Goal: Task Accomplishment & Management: Manage account settings

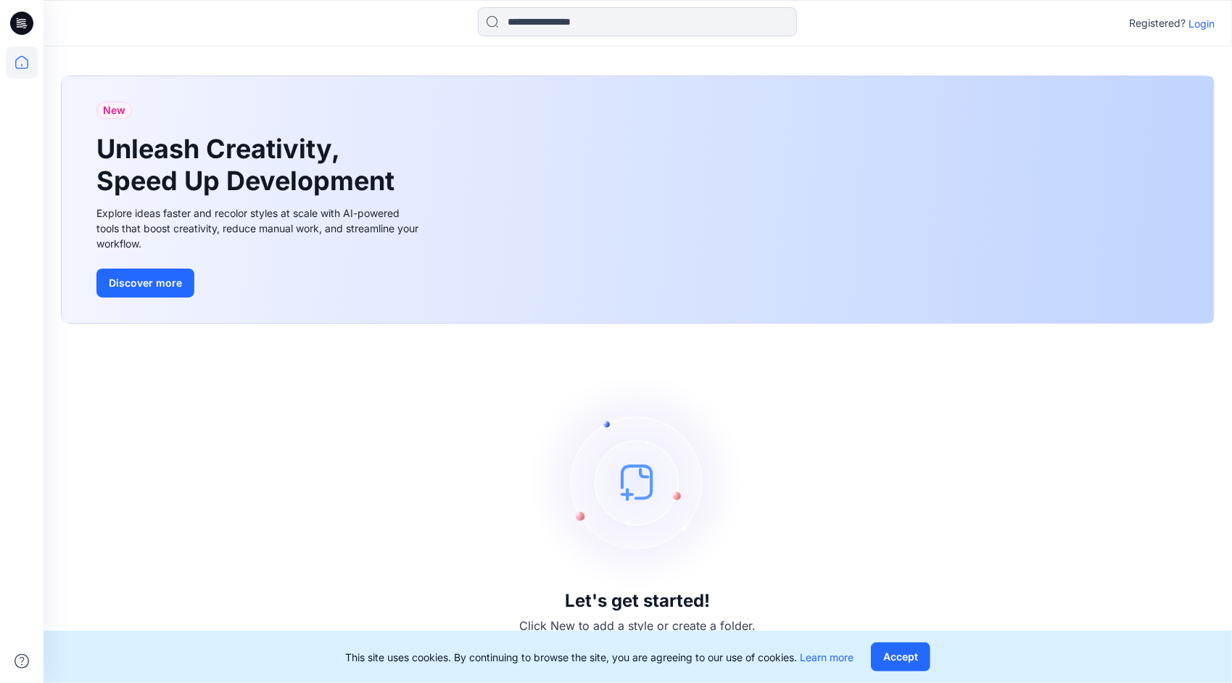
click at [206, 420] on div "Let's get started! Click New to add a style or create a folder." at bounding box center [638, 503] width 1154 height 324
click at [1197, 23] on p "Login" at bounding box center [1202, 23] width 26 height 15
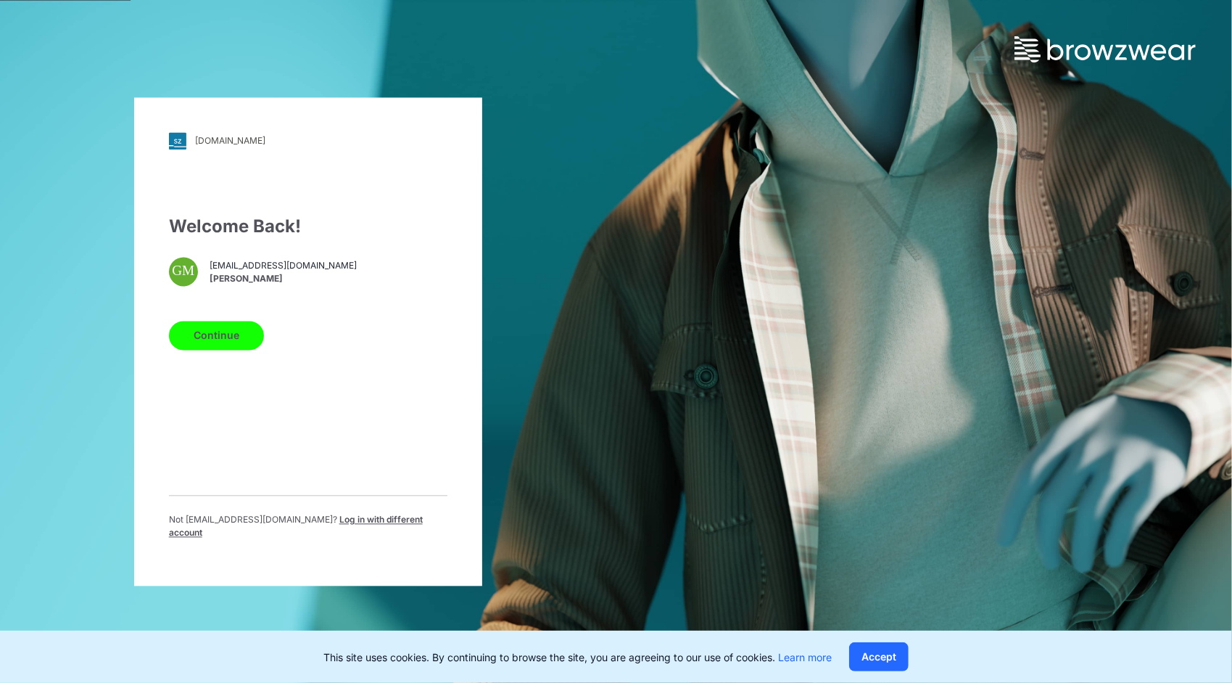
click at [229, 340] on button "Continue" at bounding box center [216, 335] width 95 height 29
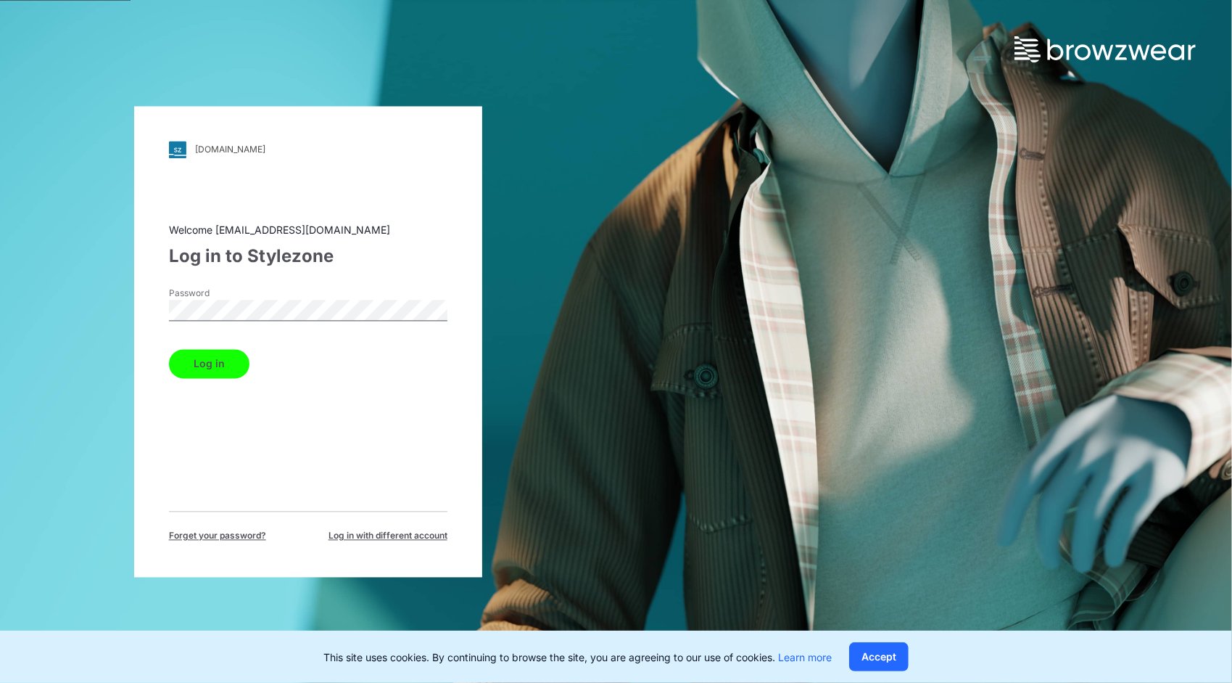
click at [207, 365] on button "Log in" at bounding box center [209, 363] width 81 height 29
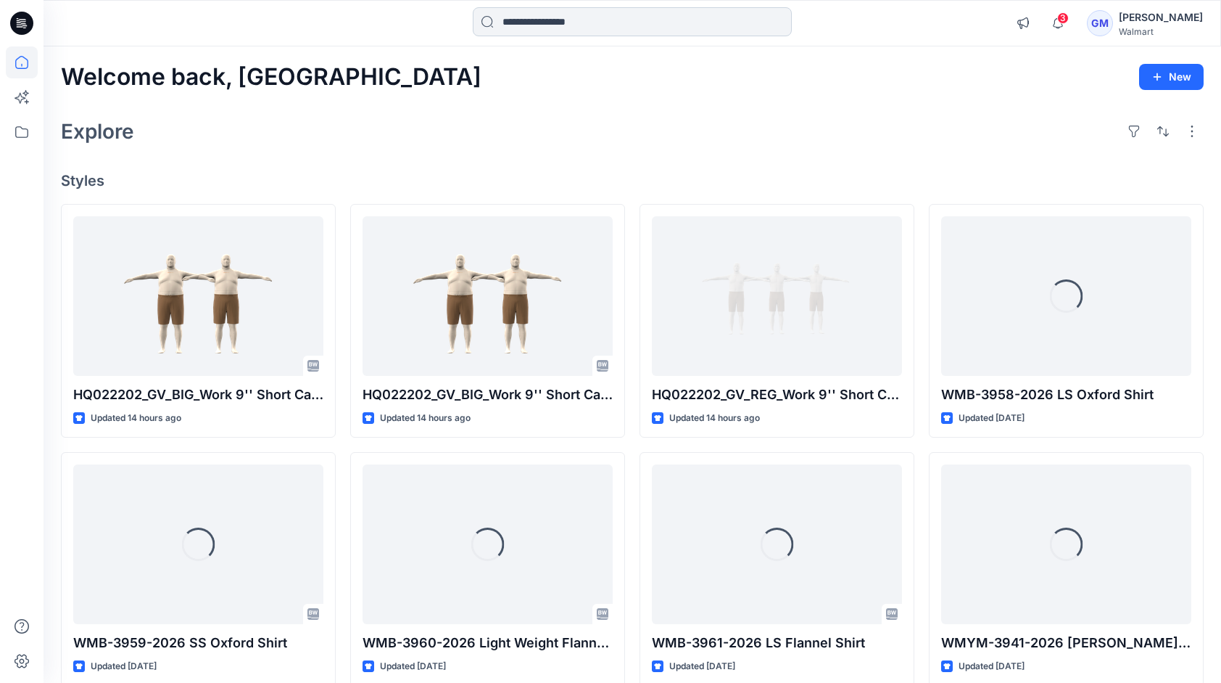
click at [541, 21] on input at bounding box center [632, 21] width 319 height 29
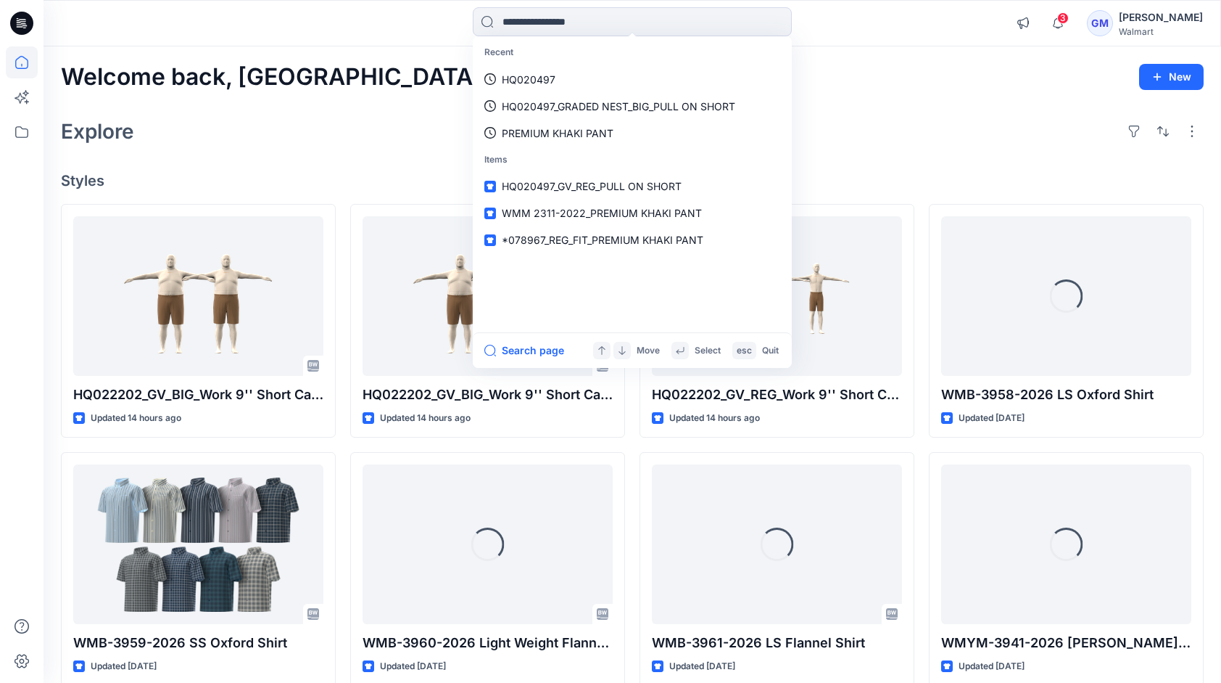
click at [389, 99] on div "Welcome back, Gayan New Explore Styles HQ022202_GV_BIG_Work 9'' Short Canvas Ha…" at bounding box center [633, 524] width 1178 height 957
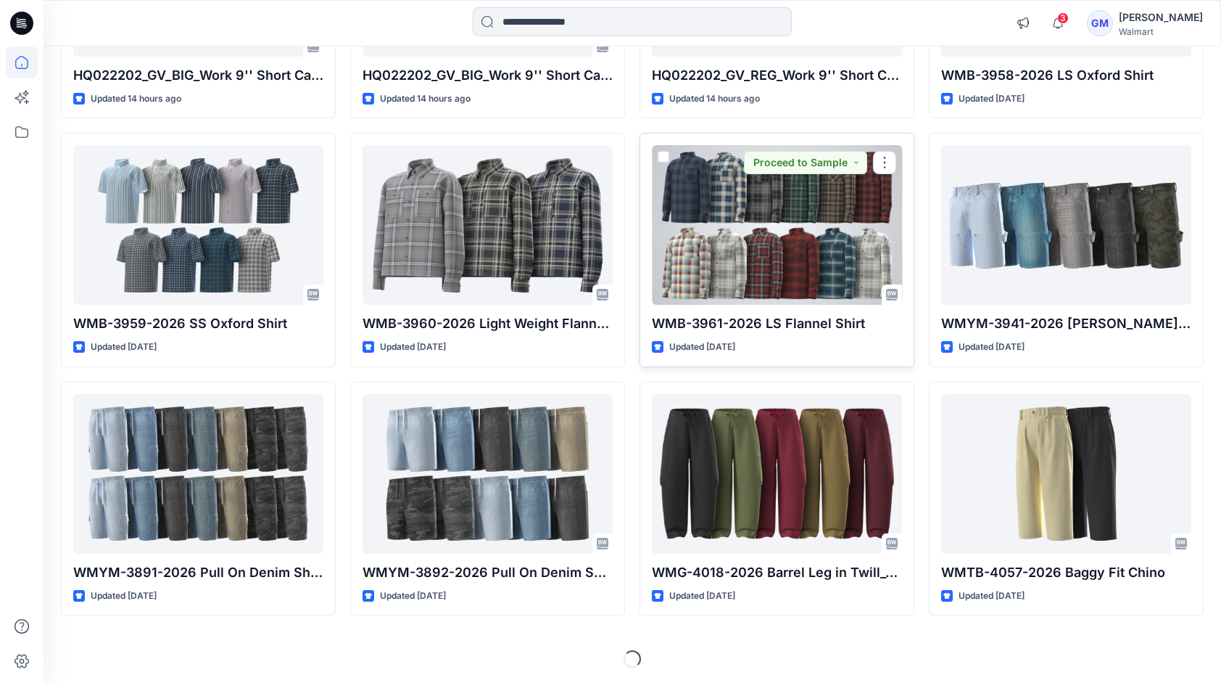
scroll to position [29, 0]
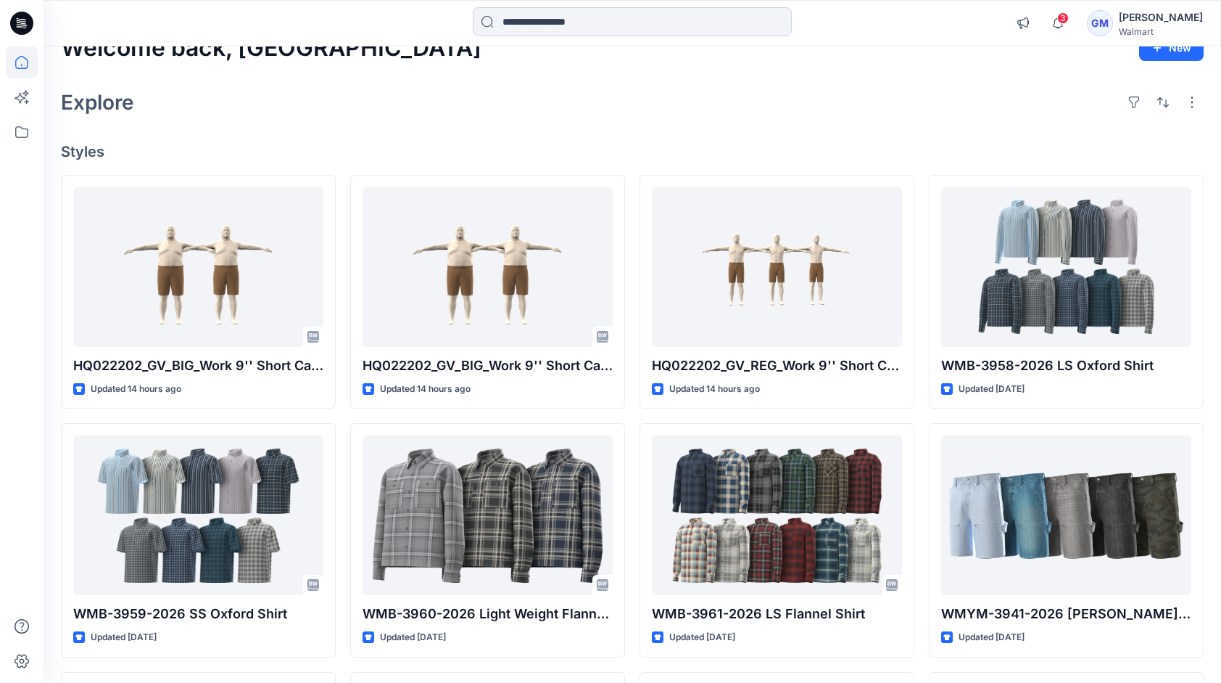
click at [577, 15] on input at bounding box center [632, 21] width 319 height 29
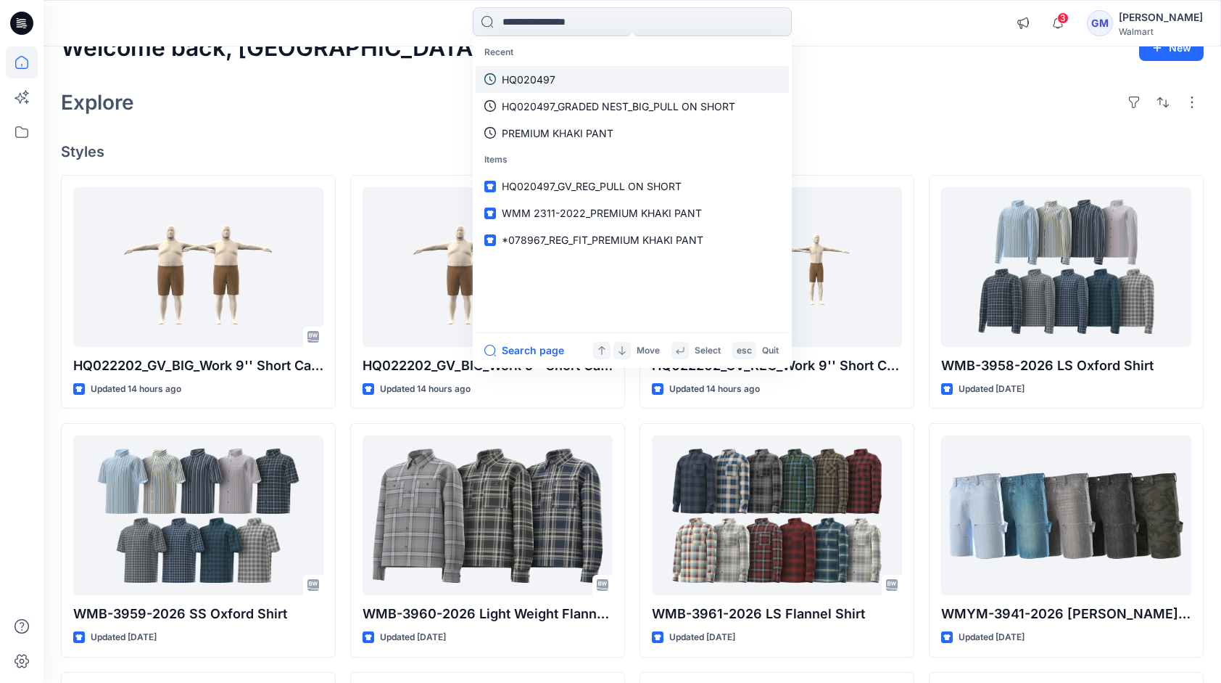
click at [566, 68] on link "HQ020497" at bounding box center [632, 79] width 313 height 27
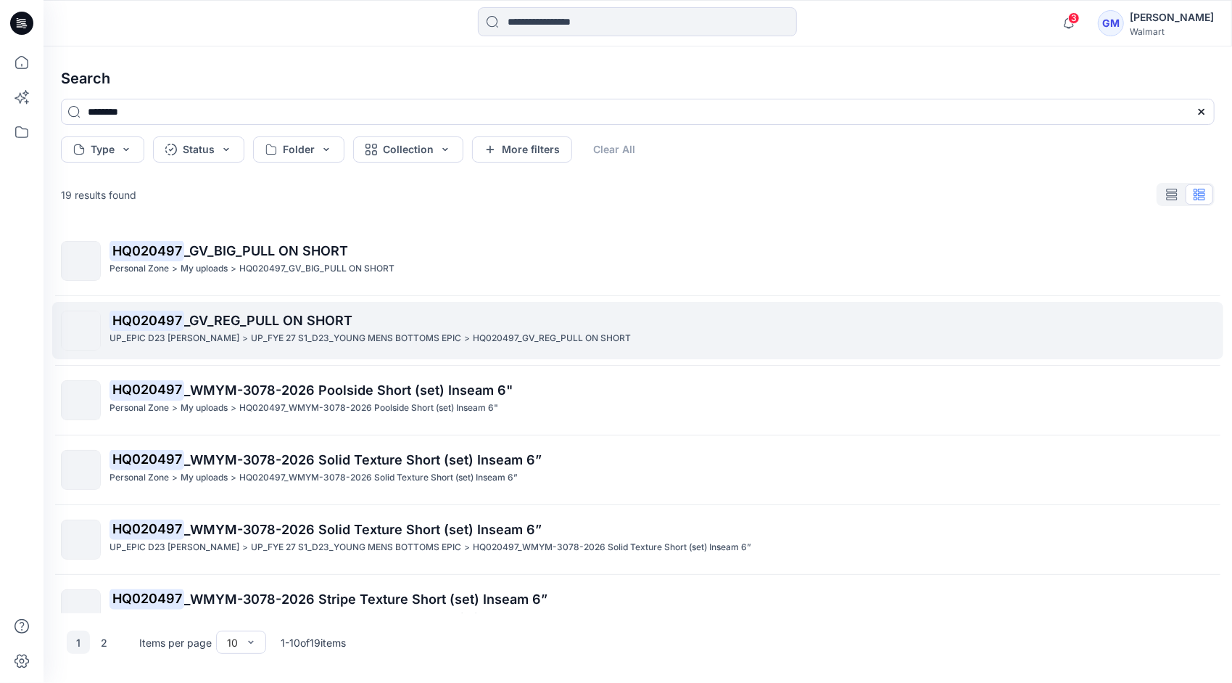
click at [313, 347] on div "HQ020497 _GV_REG_PULL ON SHORT UP_EPIC D23 [PERSON_NAME] > UP_FYE 27 S1_D23_YOU…" at bounding box center [662, 330] width 1105 height 40
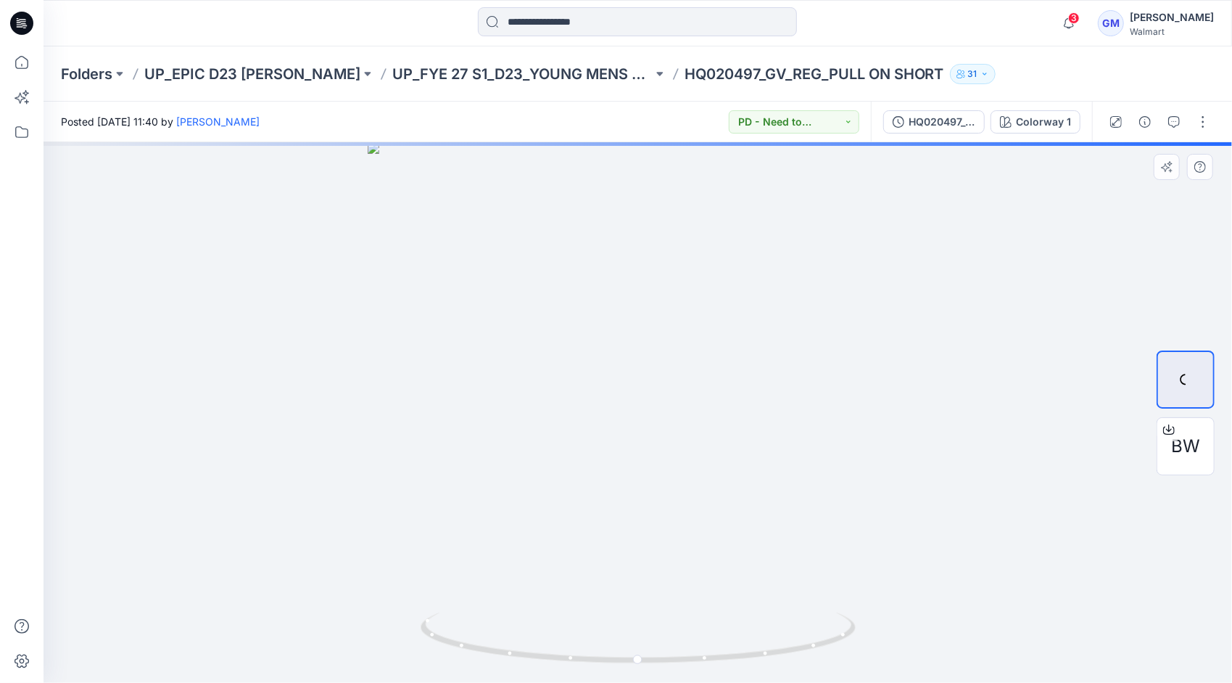
click at [242, 339] on div at bounding box center [638, 412] width 1189 height 540
click at [563, 73] on p "UP_FYE 27 S1_D23_YOUNG MENS BOTTOMS EPIC" at bounding box center [522, 74] width 260 height 20
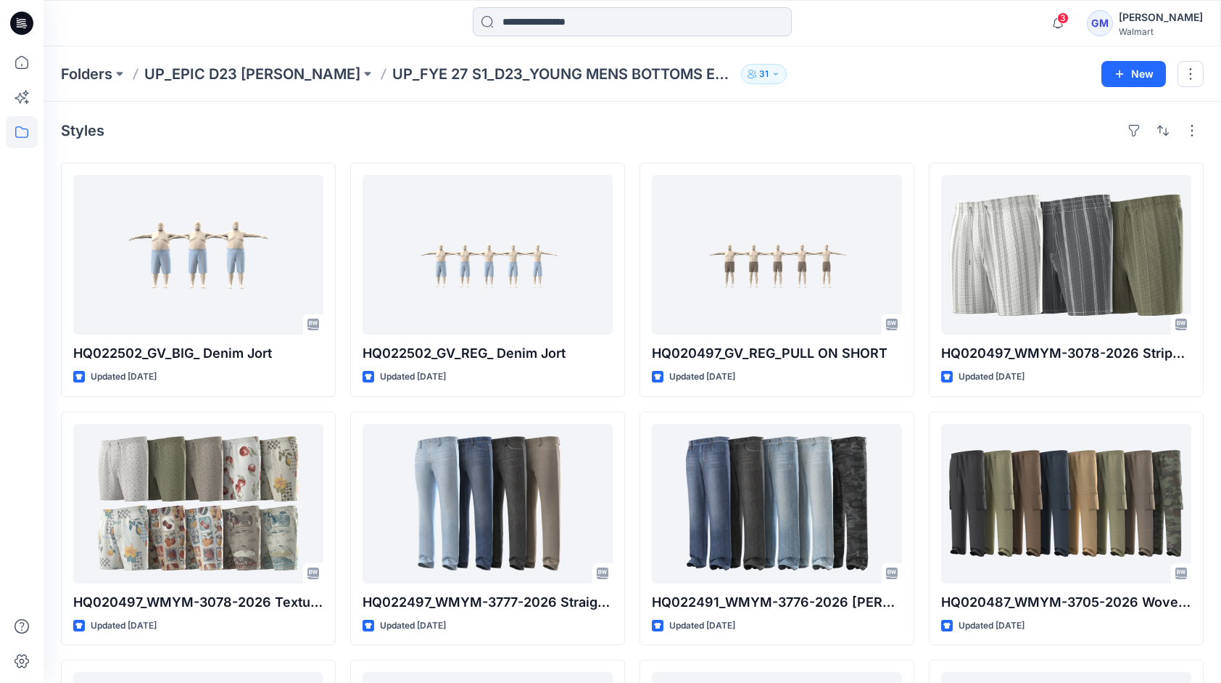
click at [518, 24] on input at bounding box center [632, 21] width 319 height 29
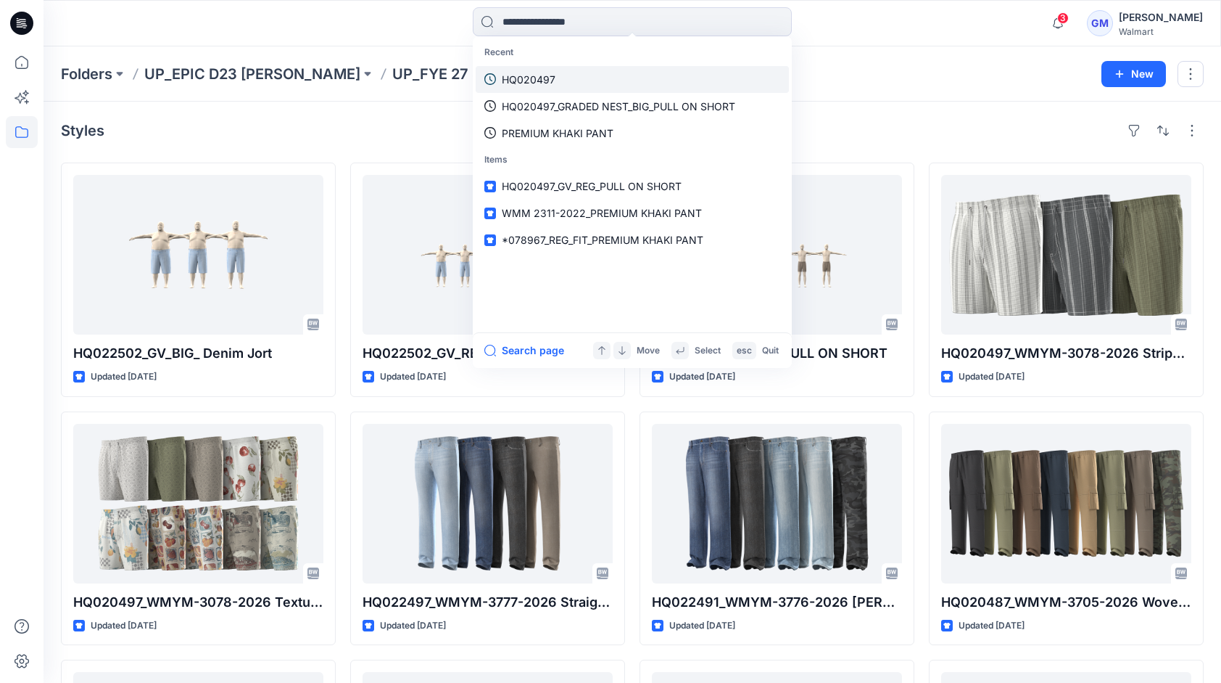
click at [533, 73] on p "HQ020497" at bounding box center [529, 79] width 54 height 15
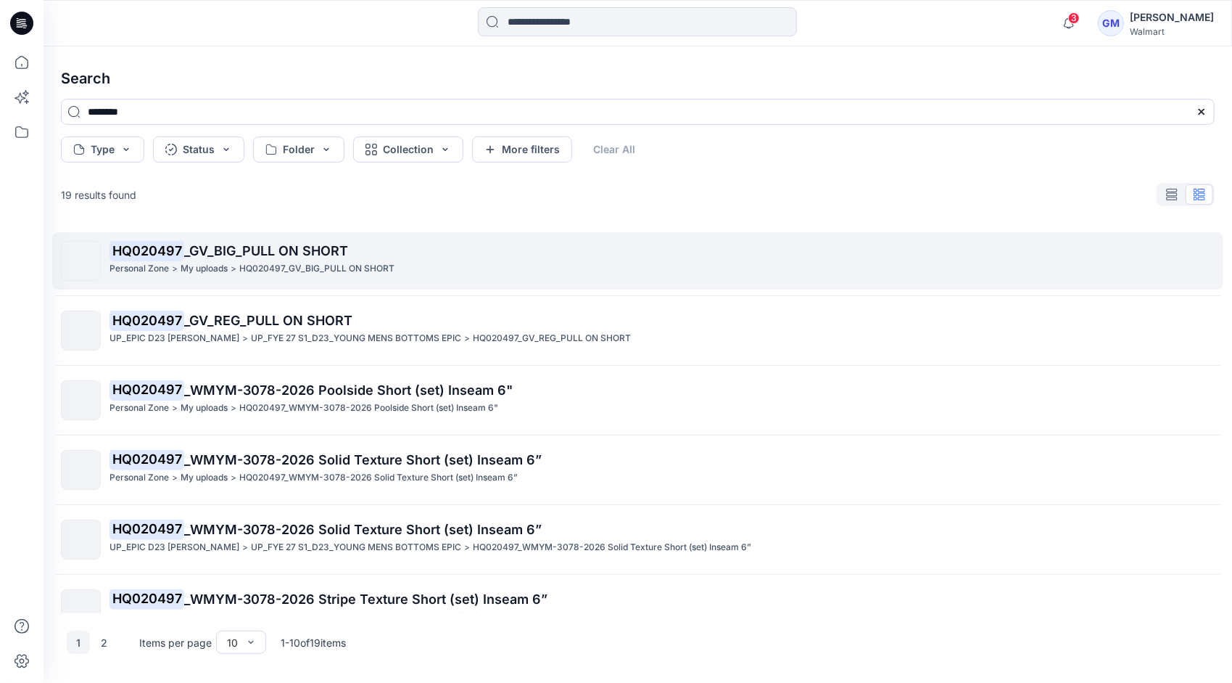
click at [274, 265] on p "HQ020497_GV_BIG_PULL ON SHORT" at bounding box center [316, 268] width 155 height 15
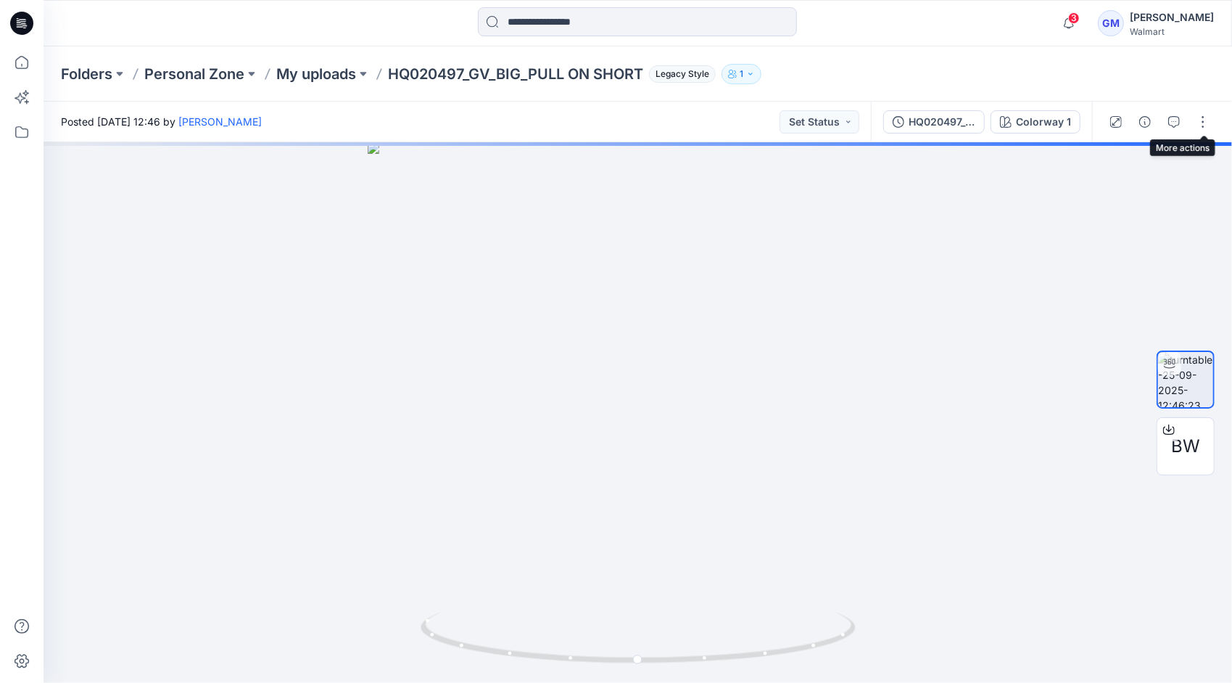
click at [1216, 122] on div at bounding box center [1159, 122] width 134 height 41
click at [1206, 122] on button "button" at bounding box center [1203, 121] width 23 height 23
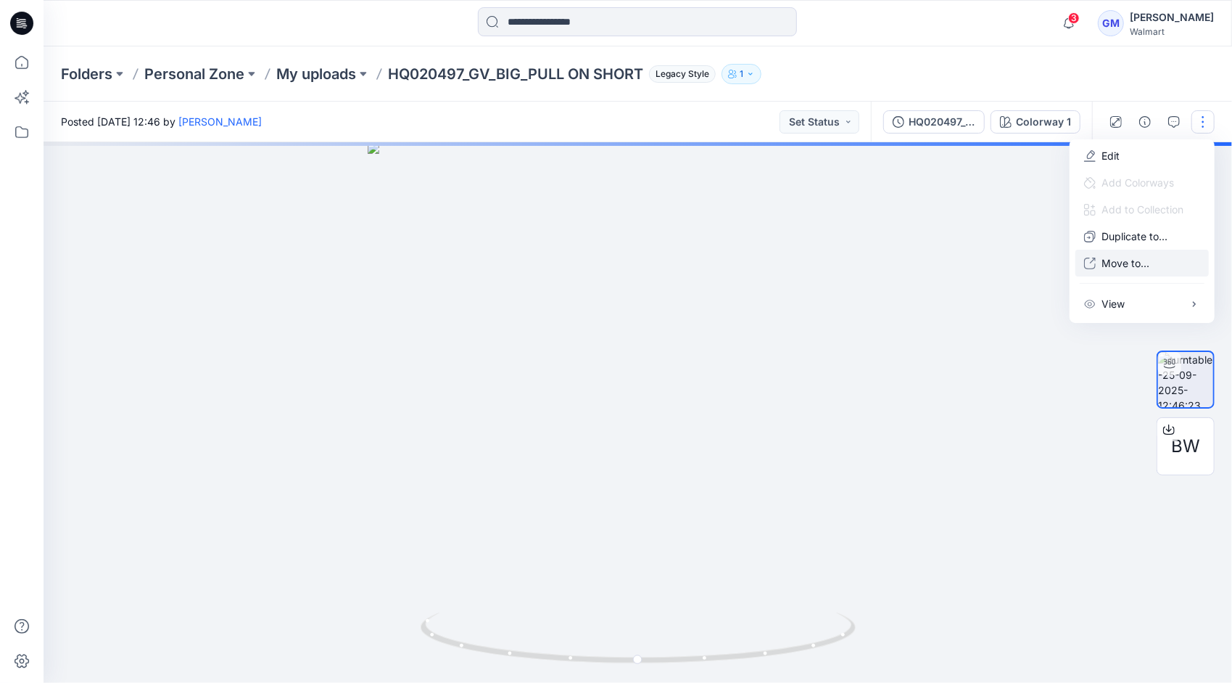
click at [1142, 255] on button "Move to..." at bounding box center [1142, 263] width 133 height 27
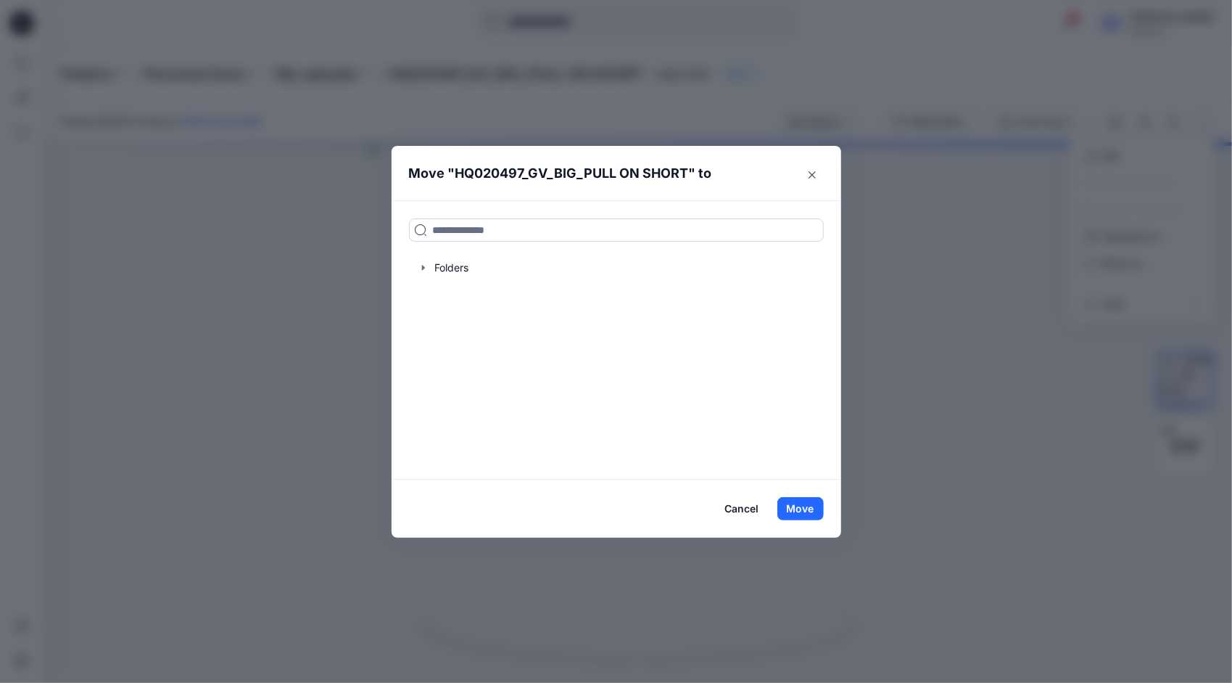
click at [520, 230] on input at bounding box center [616, 229] width 415 height 23
paste input "**********"
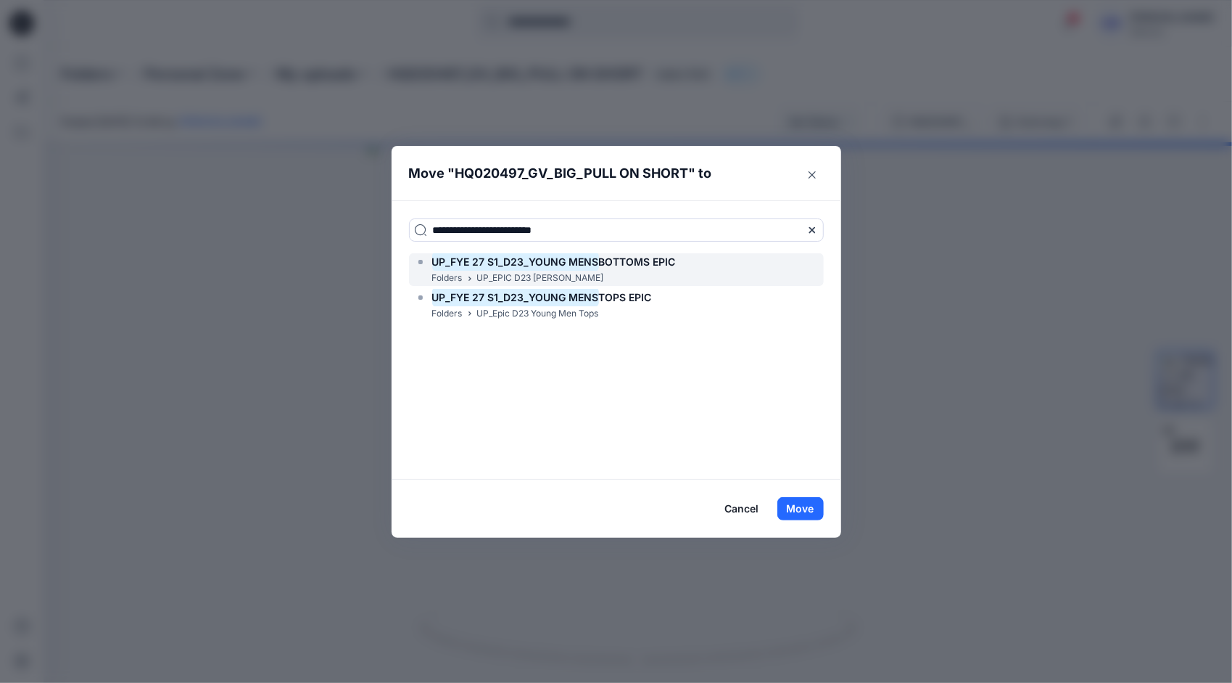
type input "**********"
click at [552, 263] on mark "UP_FYE 27 S1_D23_YOUNG MENS" at bounding box center [515, 262] width 167 height 20
click at [795, 503] on button "Move" at bounding box center [801, 508] width 46 height 23
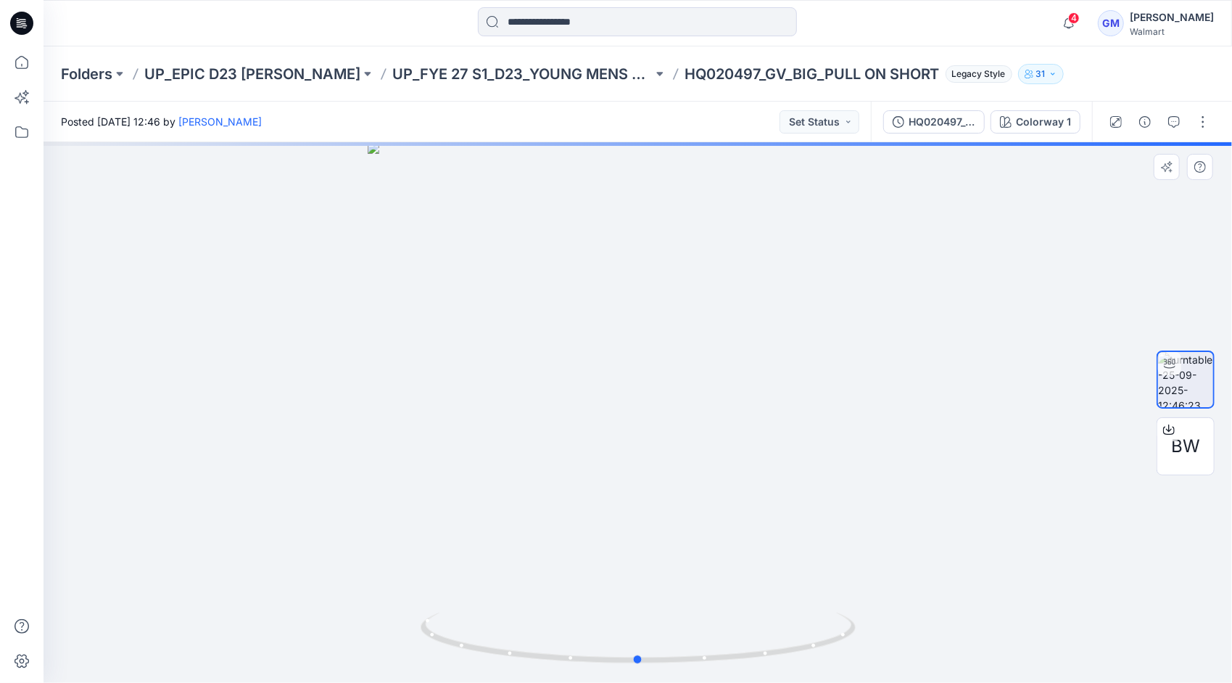
click at [327, 318] on div at bounding box center [638, 412] width 1189 height 540
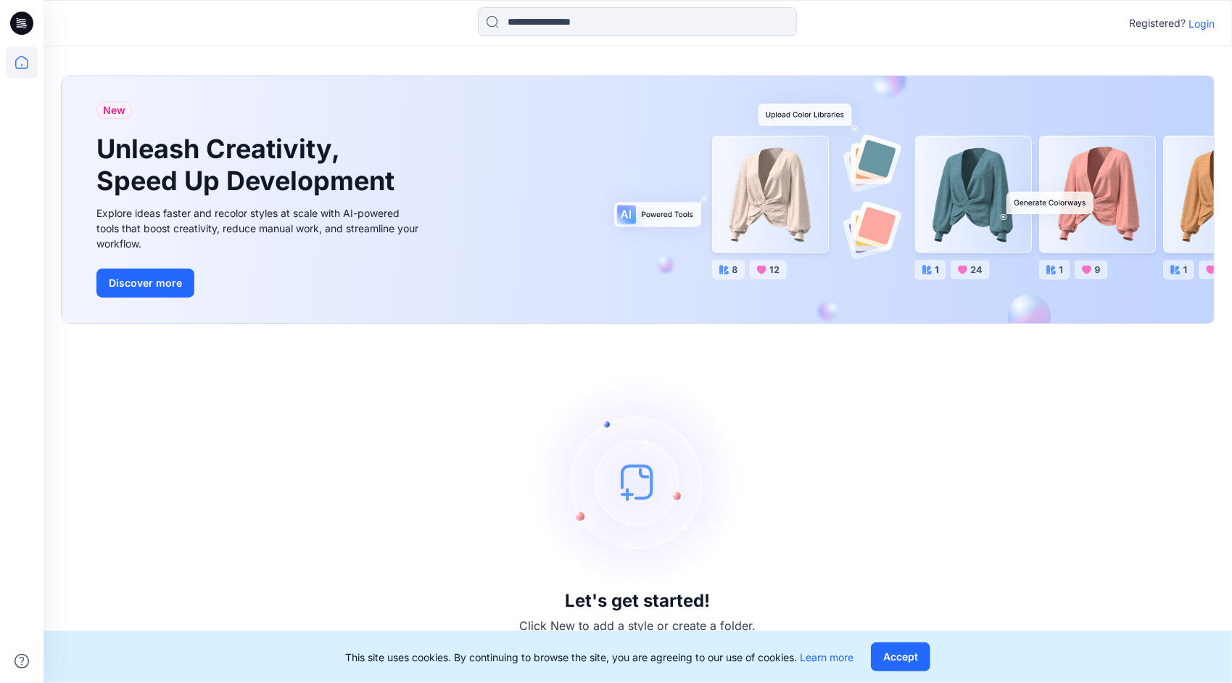
click at [1217, 28] on div "Registered? Login" at bounding box center [638, 23] width 1188 height 32
click at [1203, 22] on p "Login" at bounding box center [1202, 23] width 26 height 15
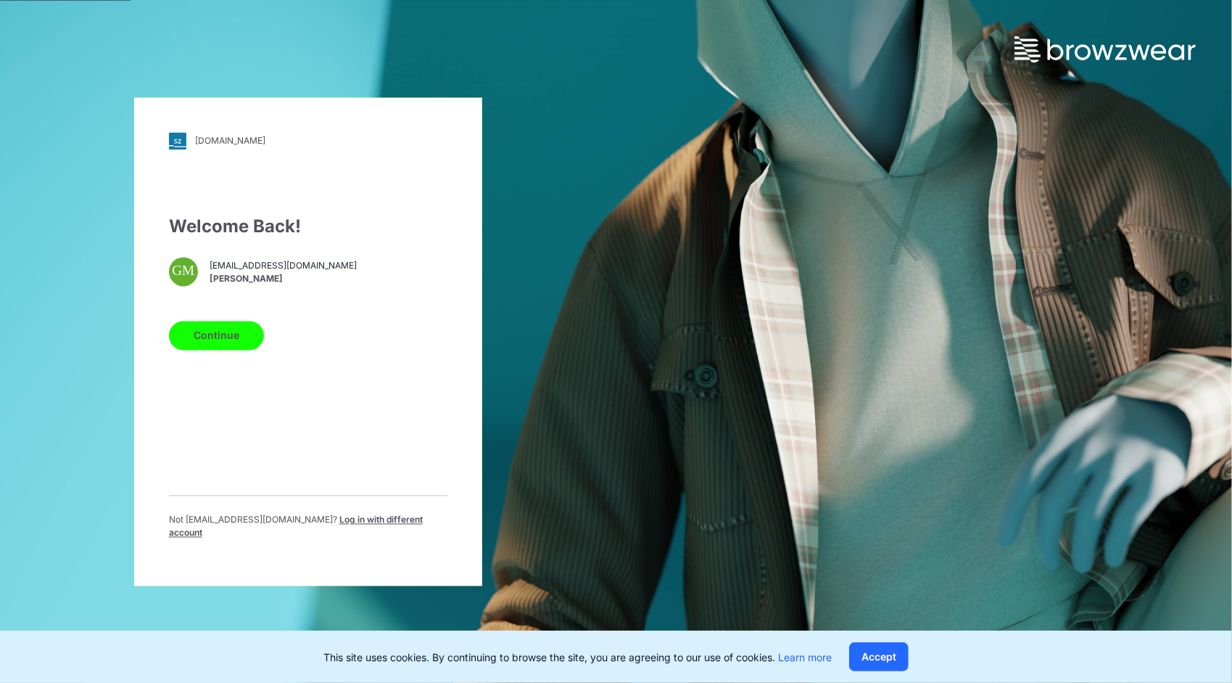
click at [193, 345] on button "Continue" at bounding box center [216, 335] width 95 height 29
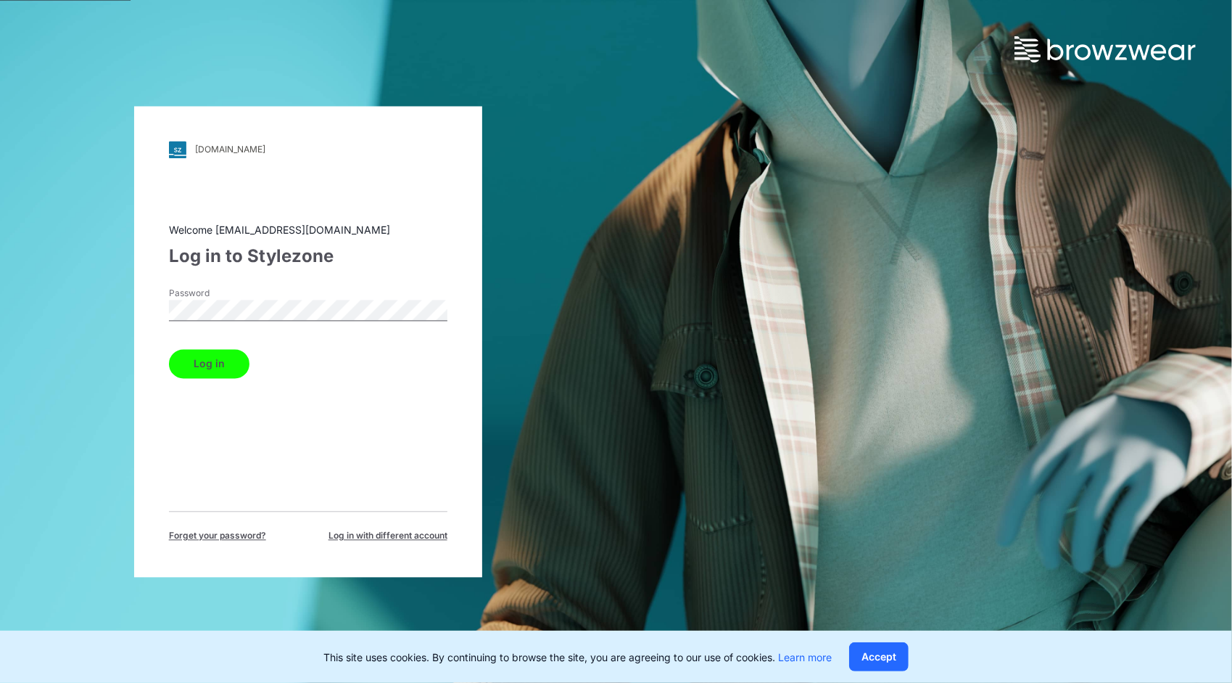
click at [216, 361] on button "Log in" at bounding box center [209, 363] width 81 height 29
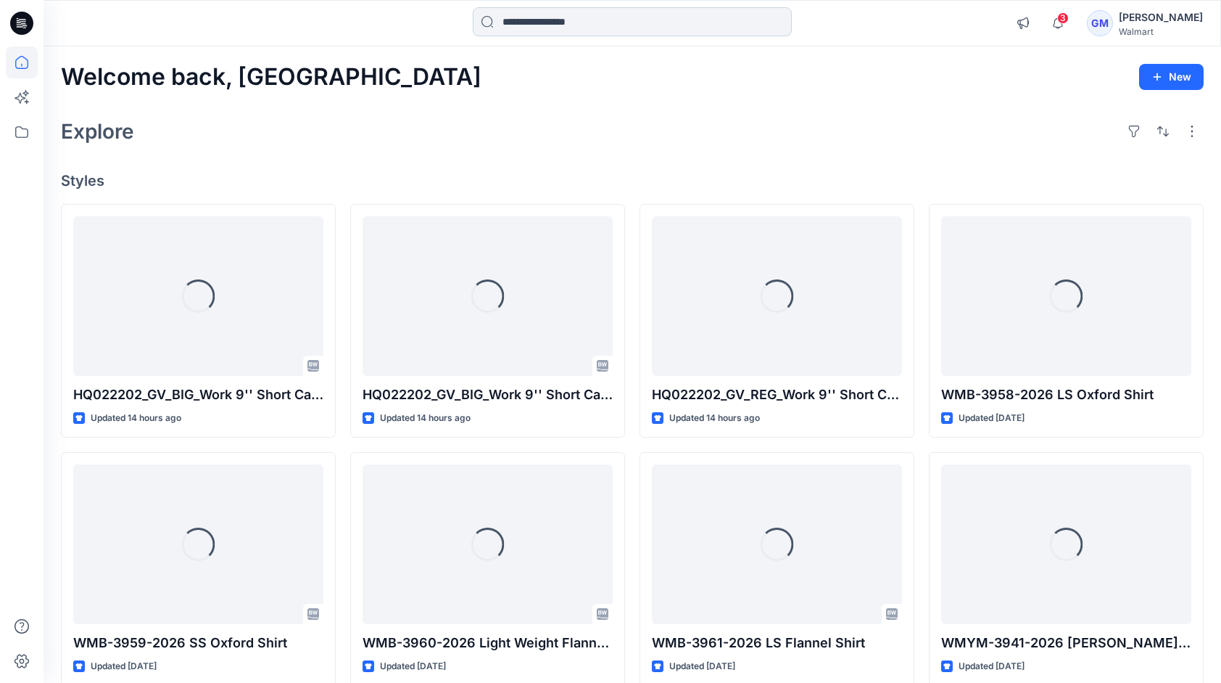
click at [503, 20] on input at bounding box center [632, 21] width 319 height 29
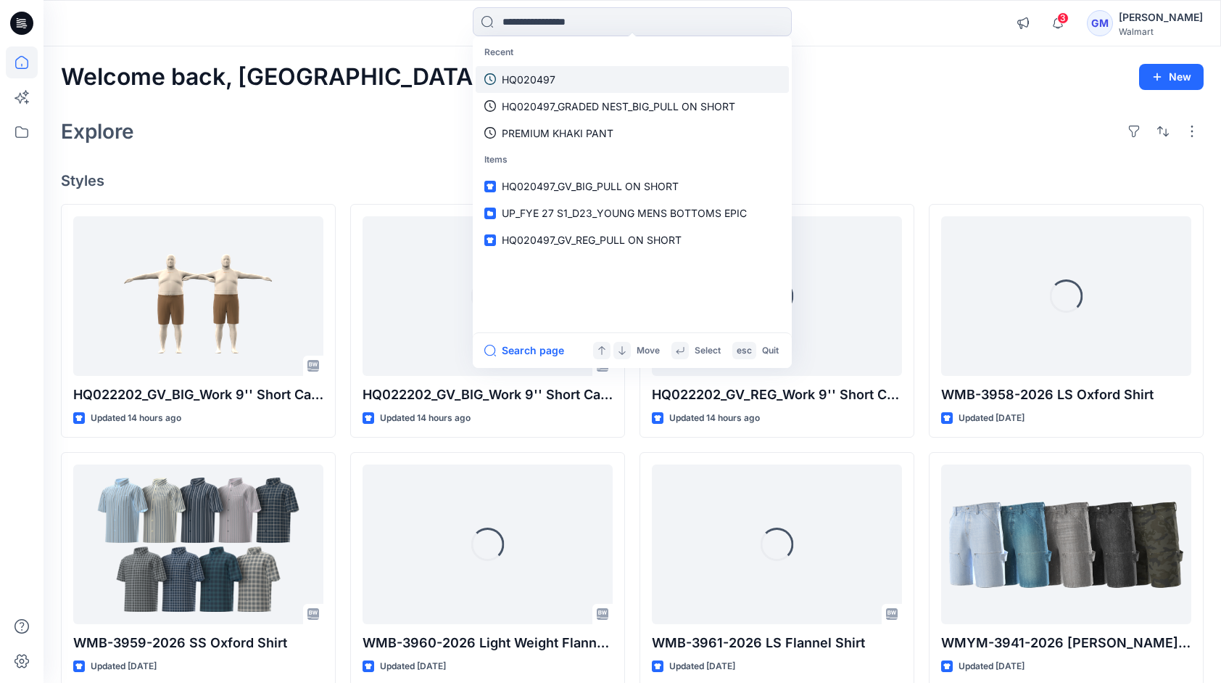
click at [569, 74] on link "HQ020497" at bounding box center [632, 79] width 313 height 27
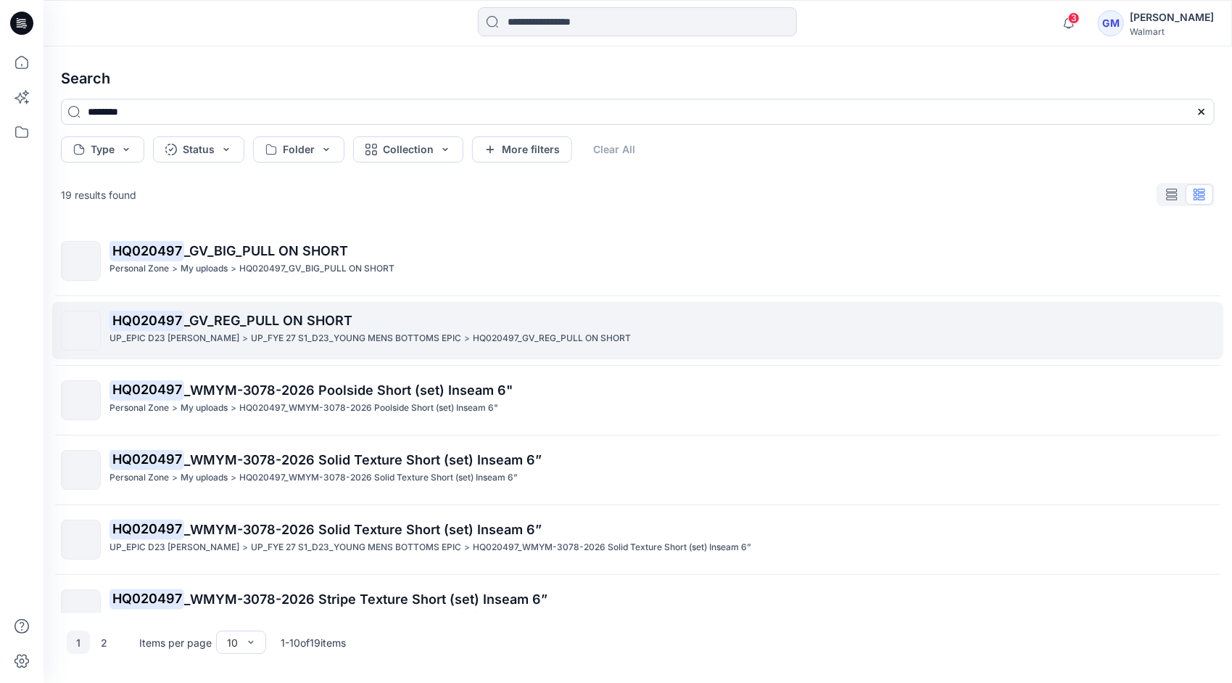
click at [296, 337] on p "UP_FYE 27 S1_D23_YOUNG MENS BOTTOMS EPIC" at bounding box center [356, 338] width 210 height 15
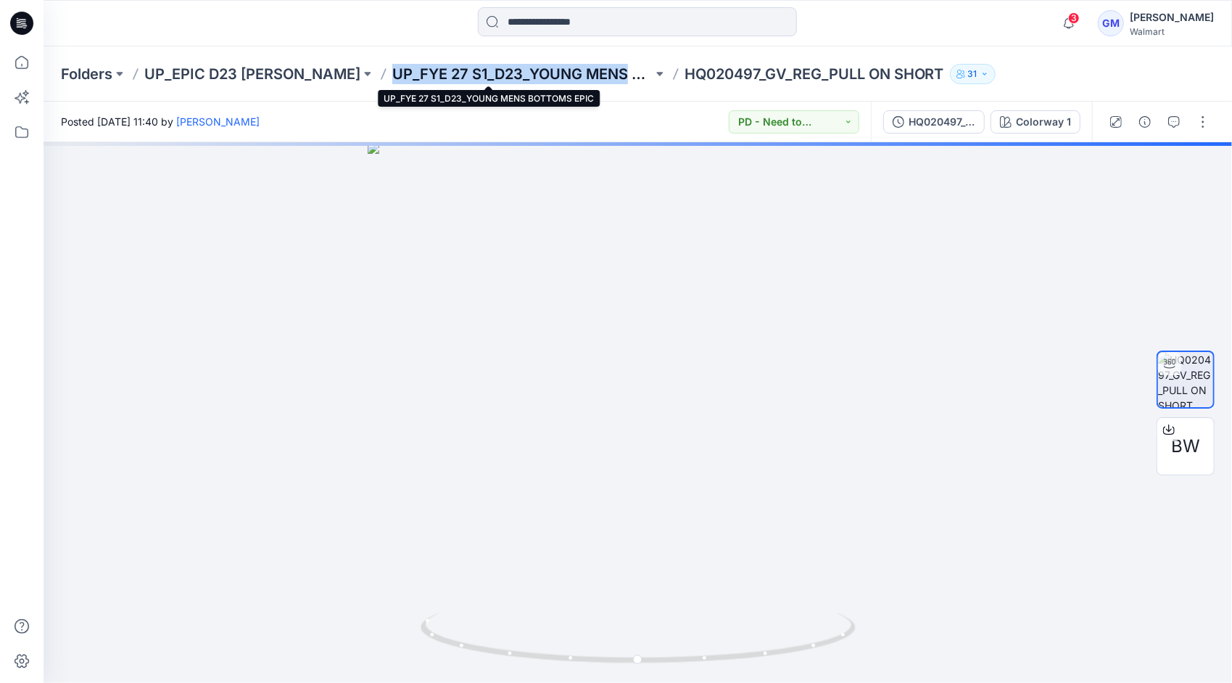
drag, startPoint x: 356, startPoint y: 83, endPoint x: 593, endPoint y: 74, distance: 237.3
click at [593, 74] on div "Folders UP_EPIC D23 [PERSON_NAME] UP_FYE 27 S1_D23_YOUNG MENS BOTTOMS EPIC HQ02…" at bounding box center [581, 74] width 1041 height 20
copy p "UP_FYE 27 S1_D23_YOUNG MENS"
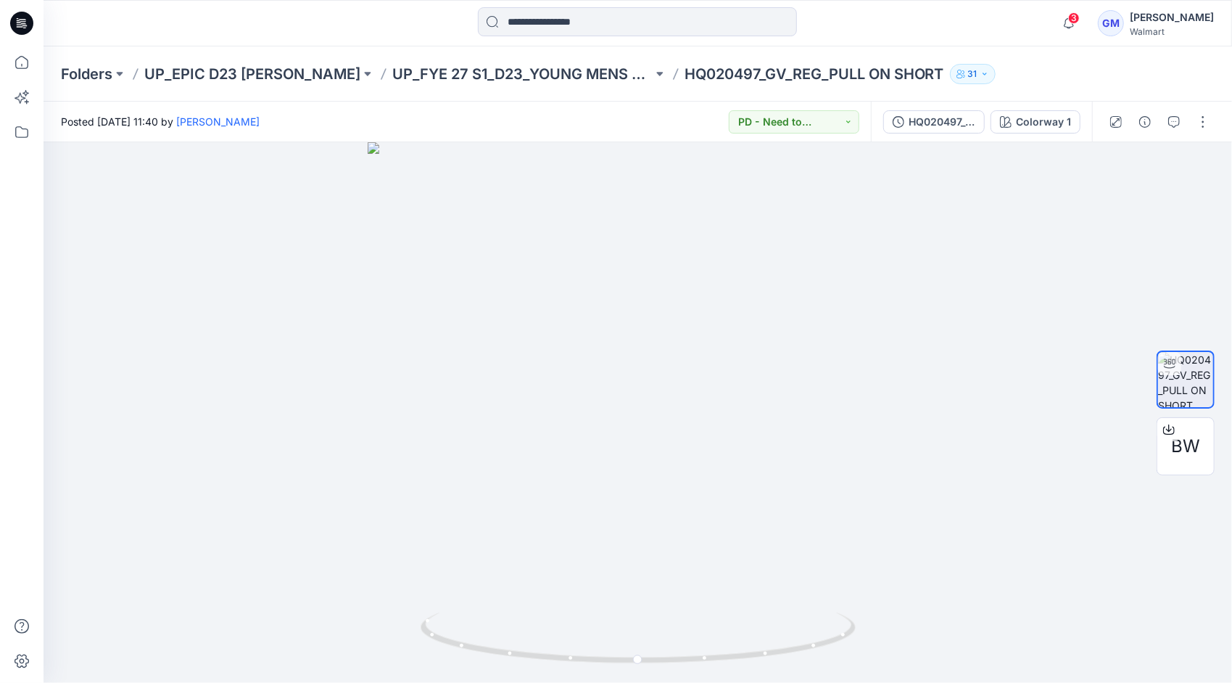
click at [865, 40] on div "3 Notifications Your style HQ022202_GV_BIG_Work 9'' Short Canvas Hanging is rea…" at bounding box center [638, 23] width 1189 height 46
